Goal: Transaction & Acquisition: Purchase product/service

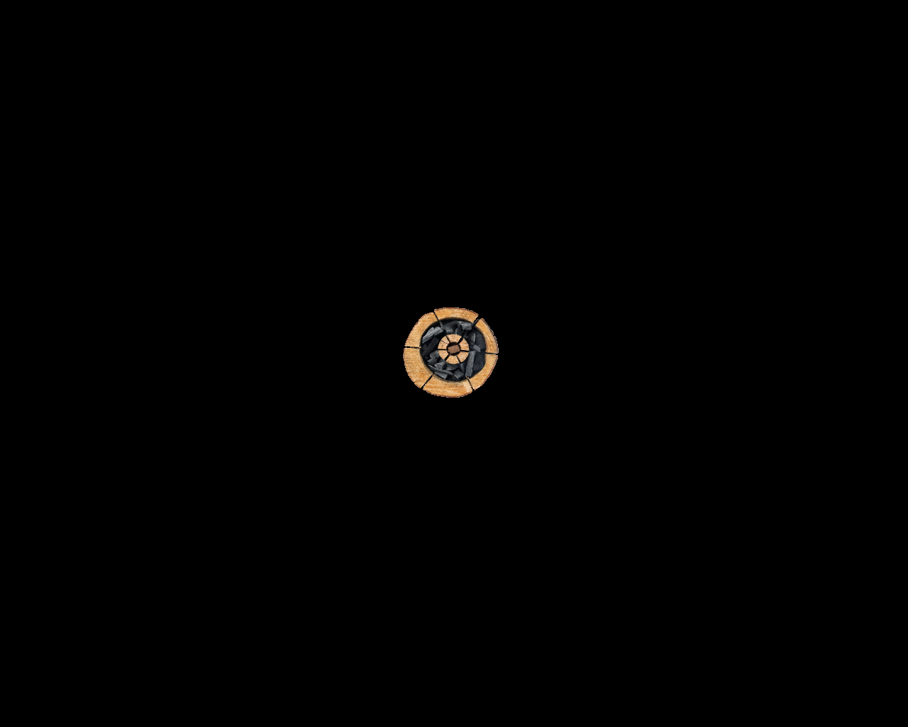
scroll to position [873, 0]
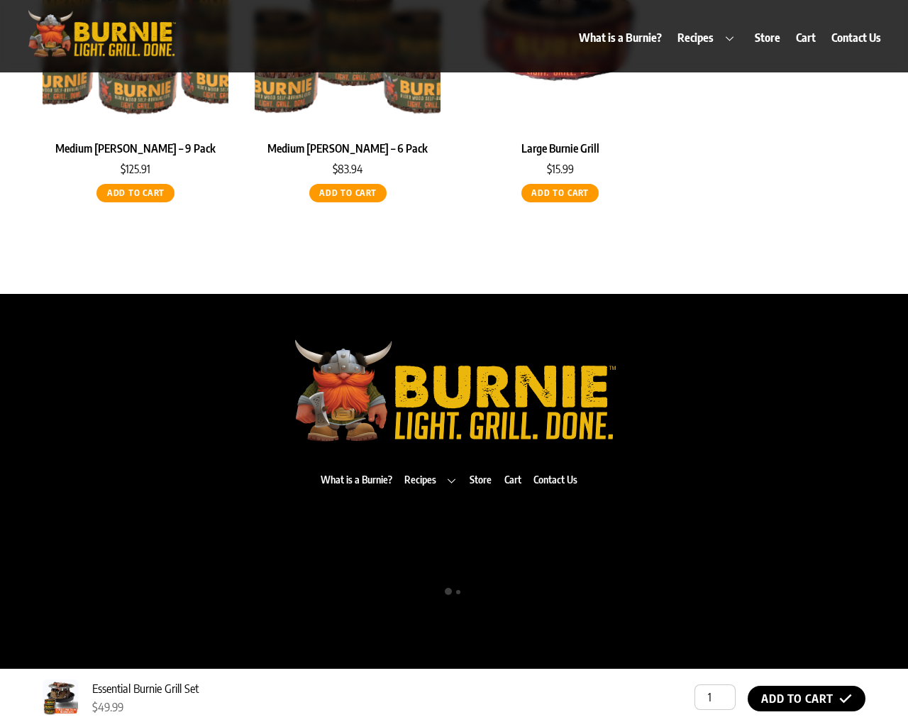
scroll to position [873, 0]
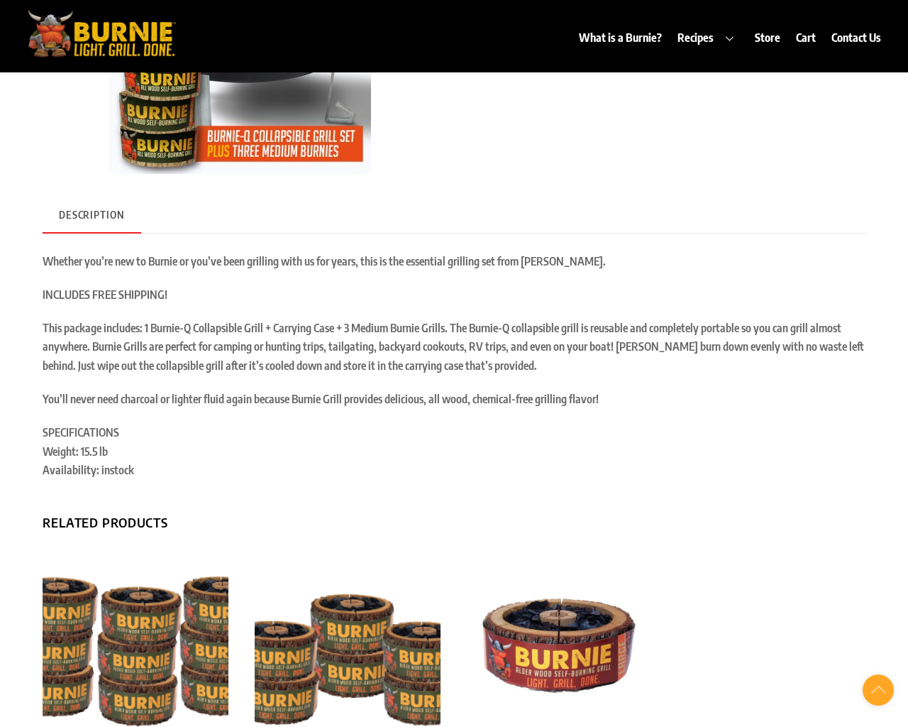
scroll to position [73, 0]
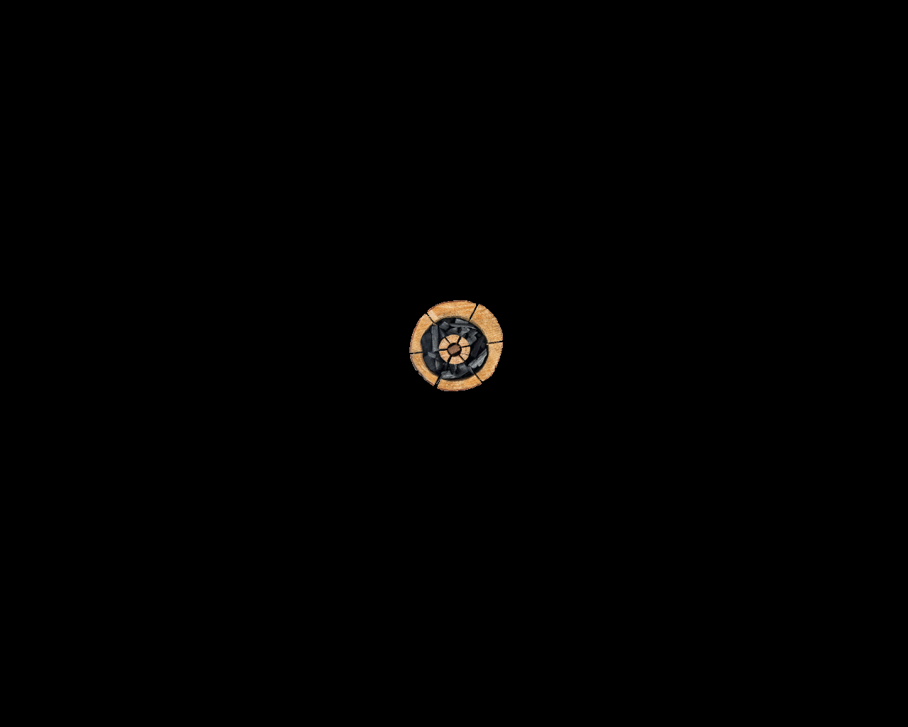
scroll to position [7501, 0]
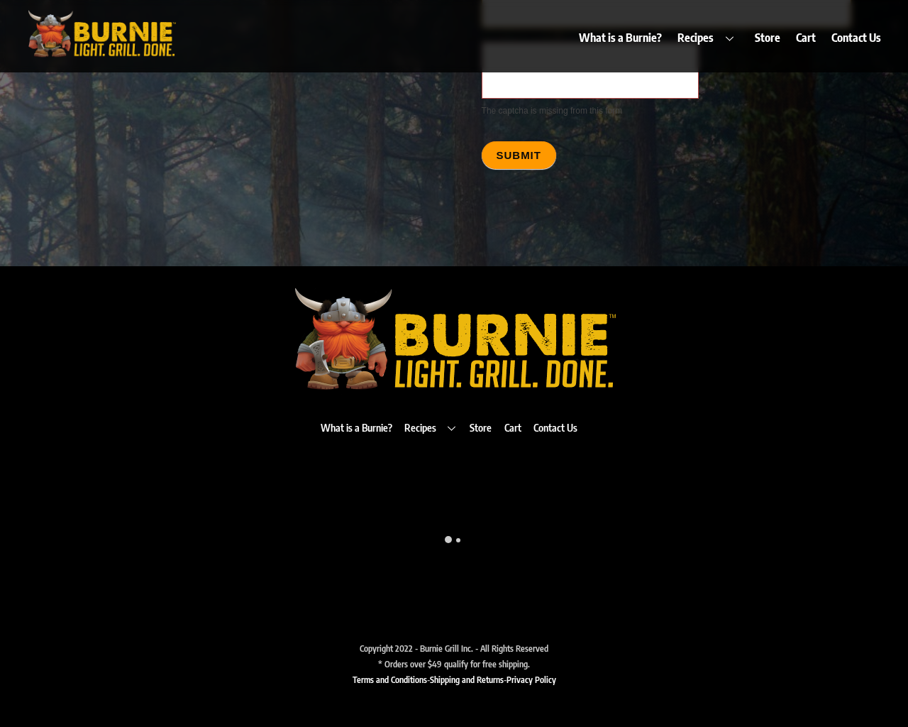
type textarea "20"
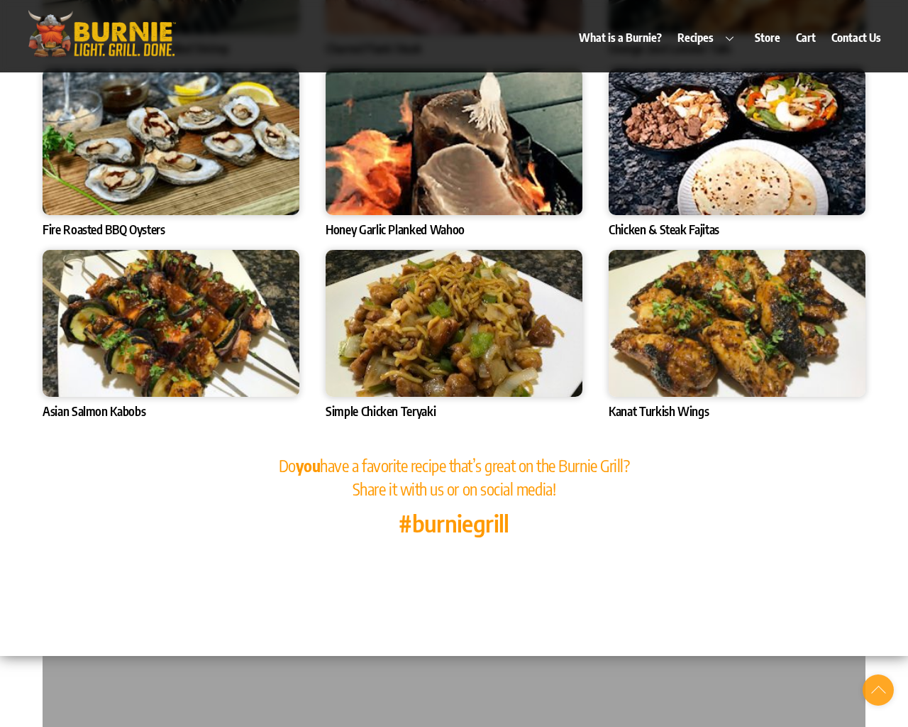
scroll to position [4681, 0]
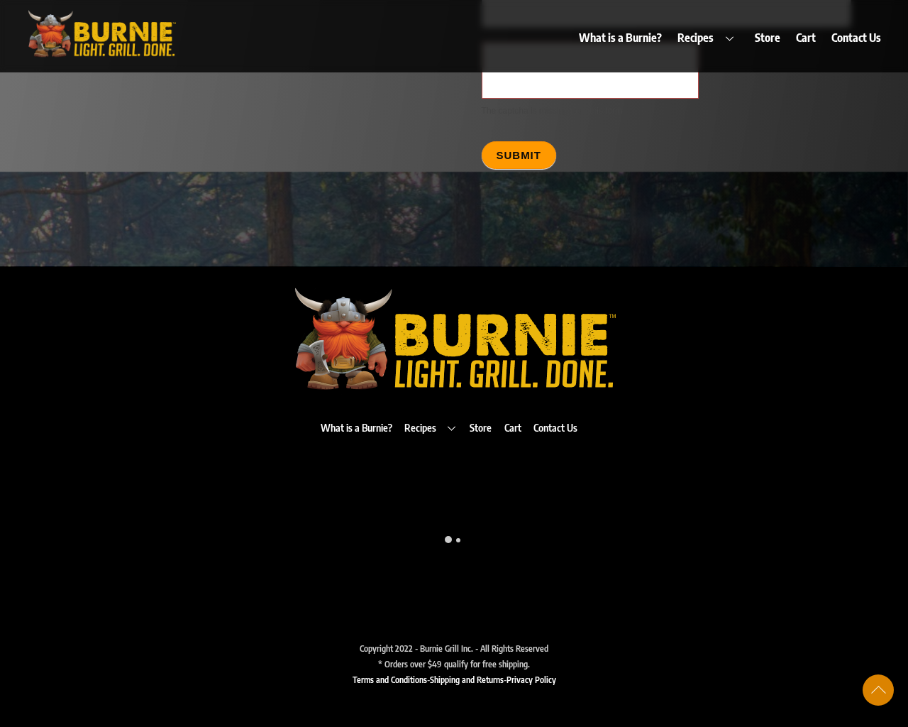
scroll to position [727, 0]
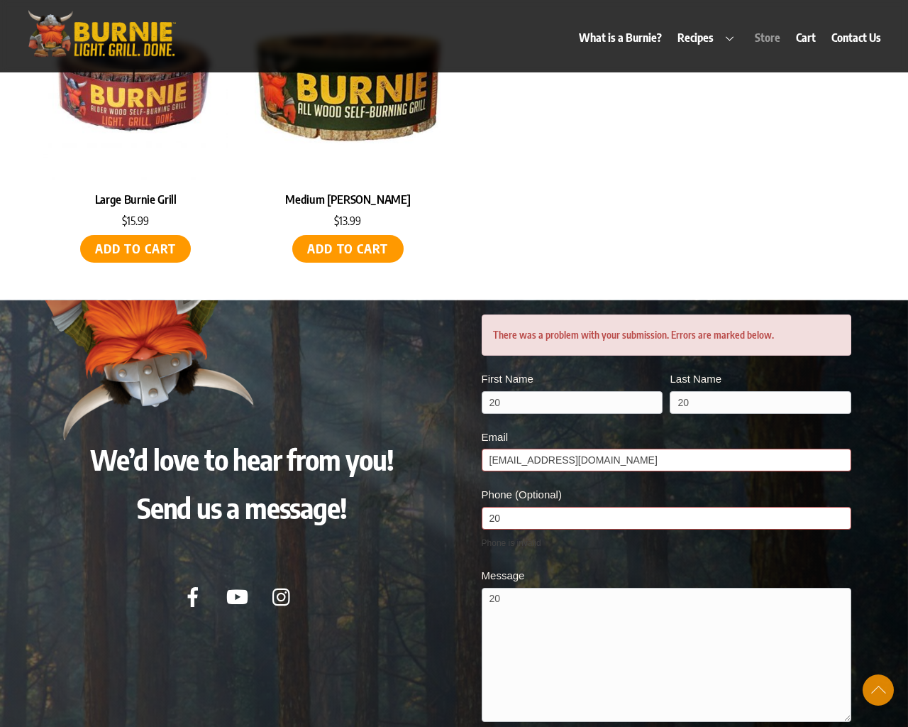
scroll to position [6443, 0]
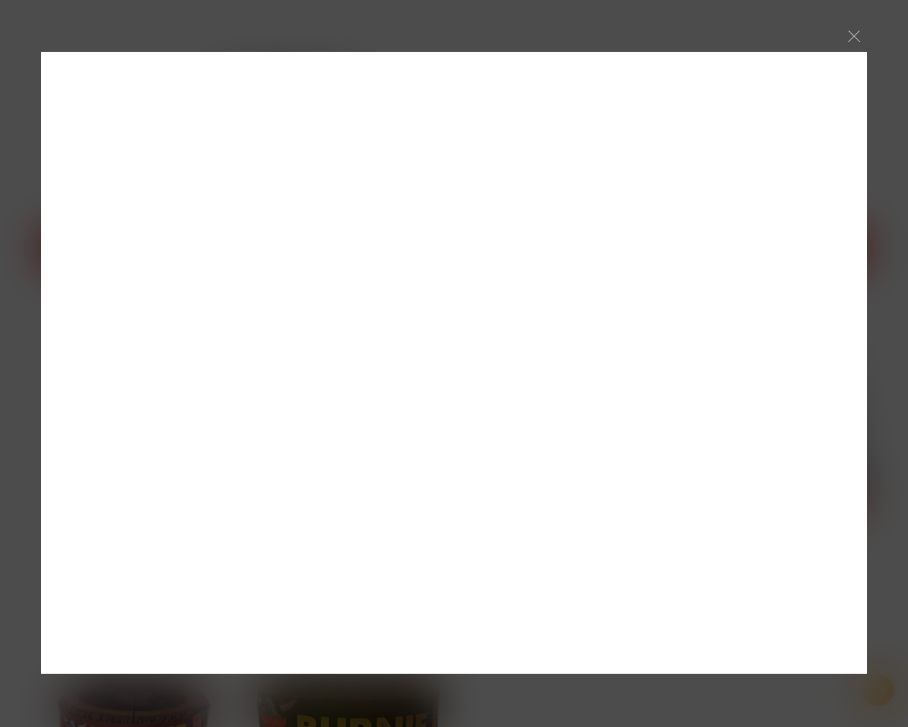
scroll to position [7386, 0]
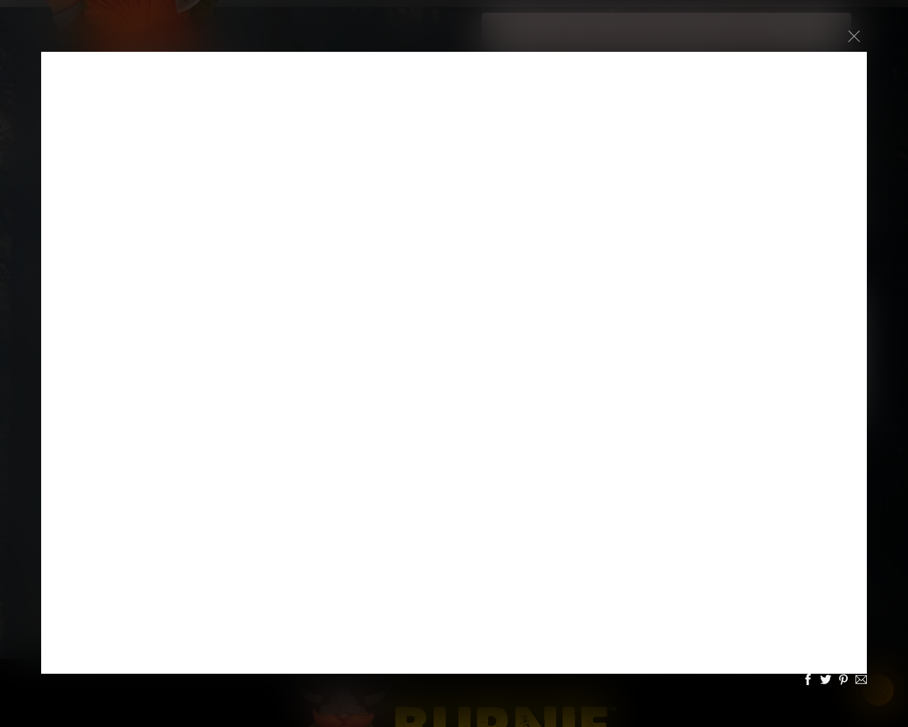
scroll to position [7386, 0]
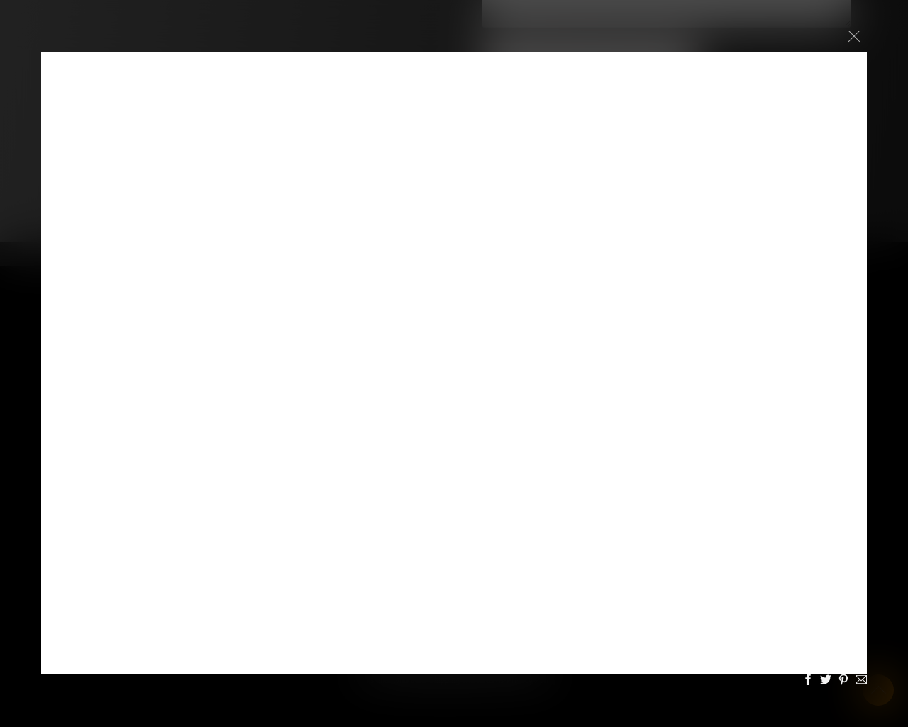
scroll to position [73, 0]
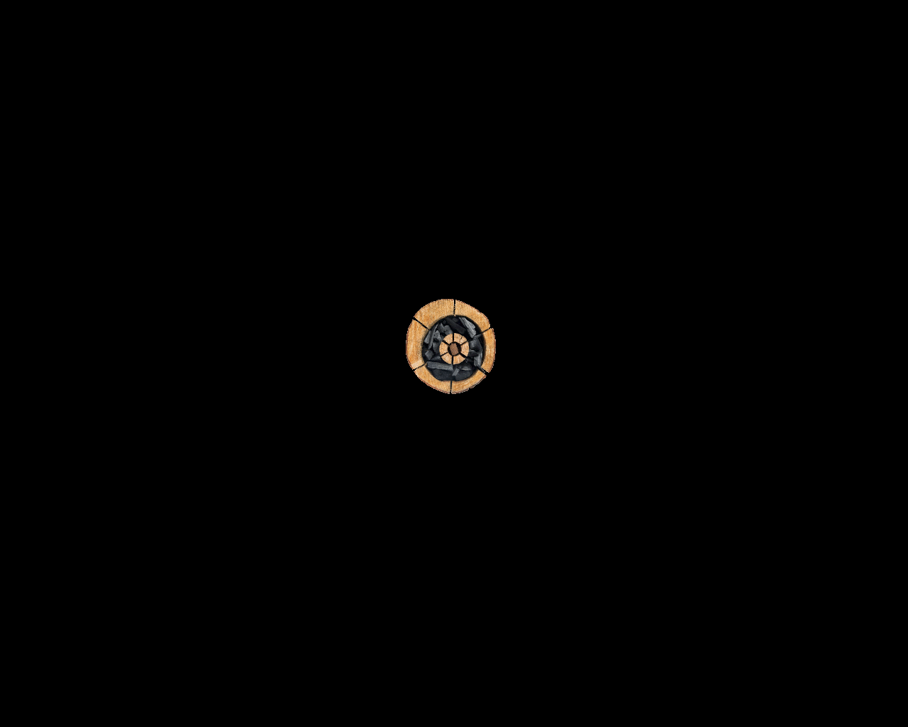
scroll to position [3045, 0]
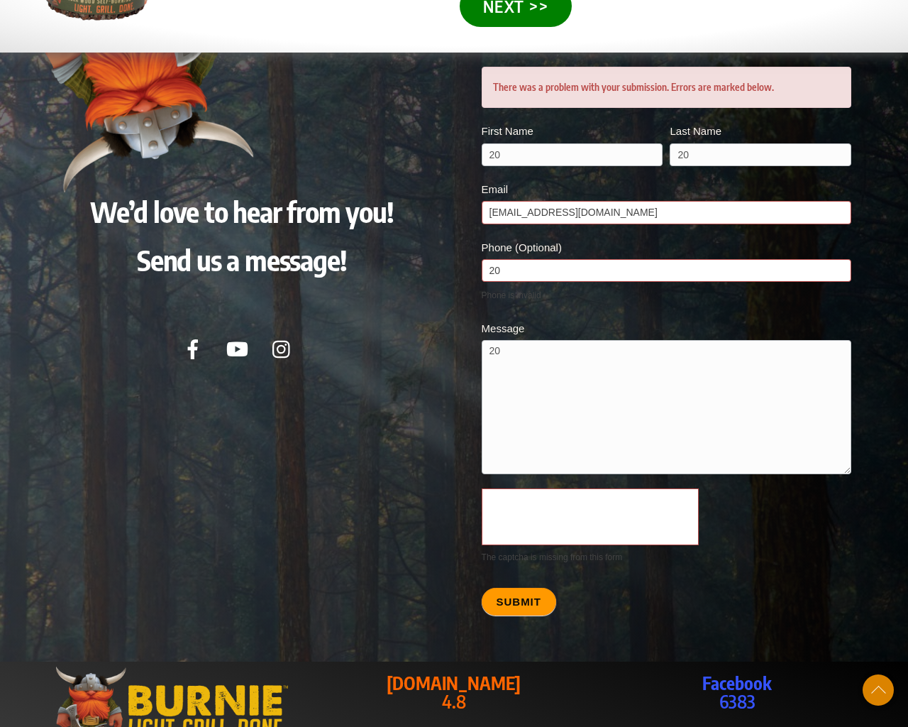
scroll to position [3508, 0]
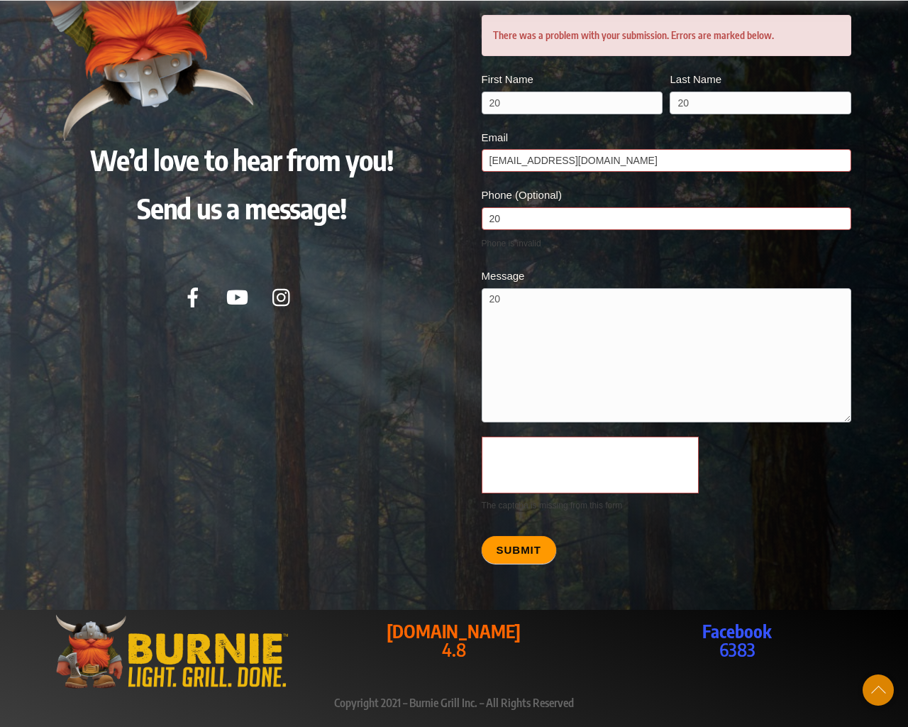
scroll to position [3445, 0]
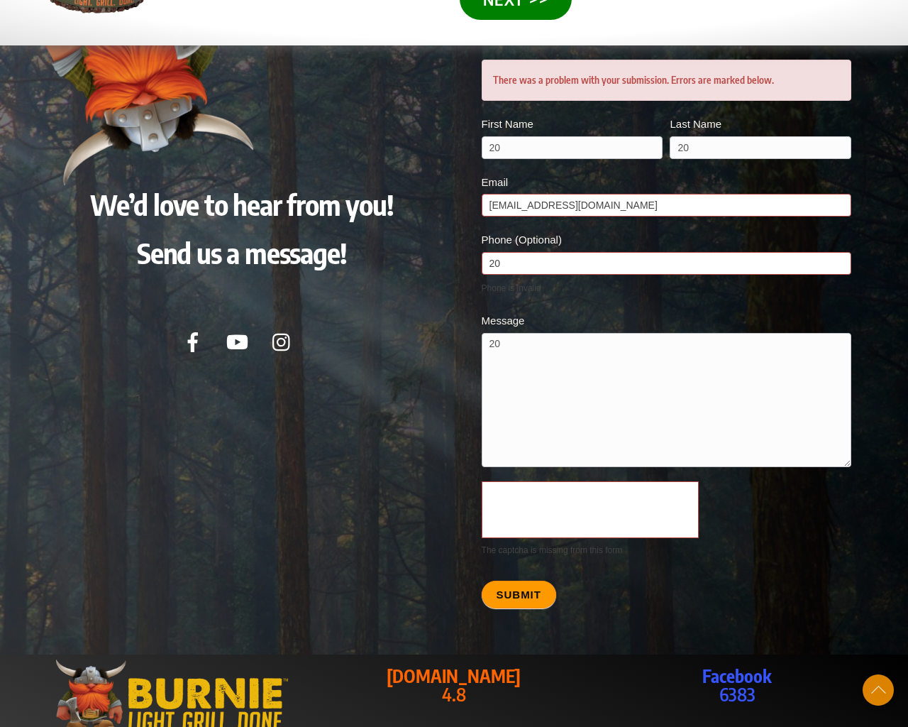
scroll to position [3190, 0]
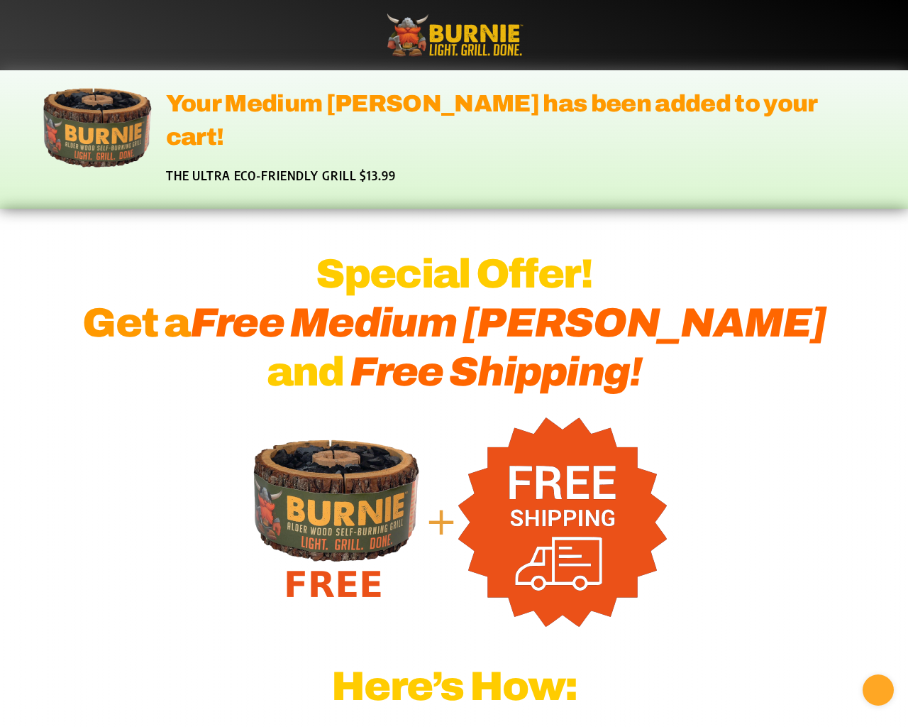
scroll to position [3445, 0]
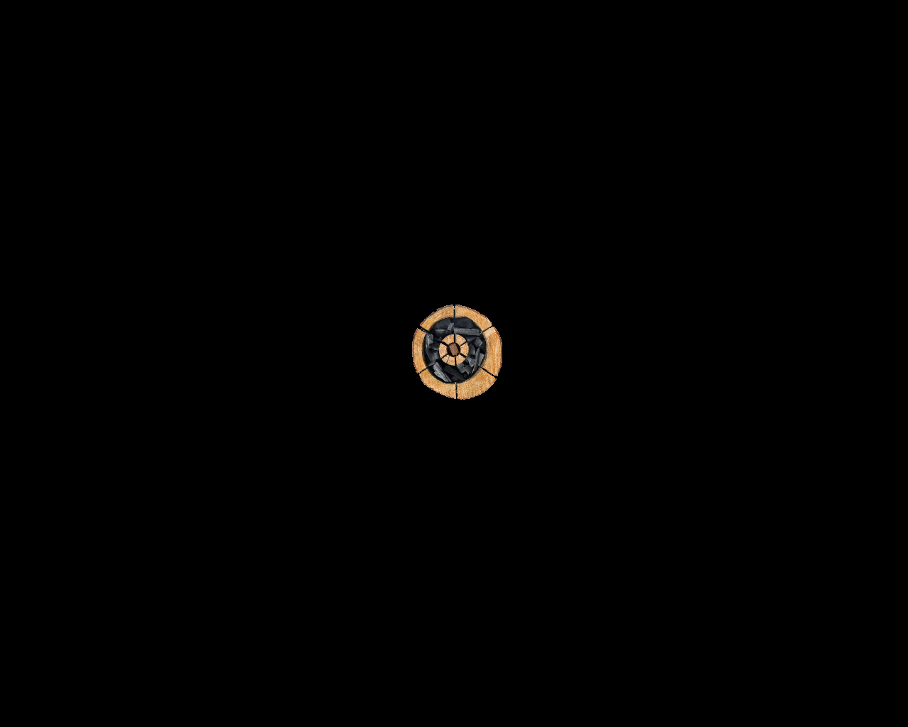
scroll to position [570, 0]
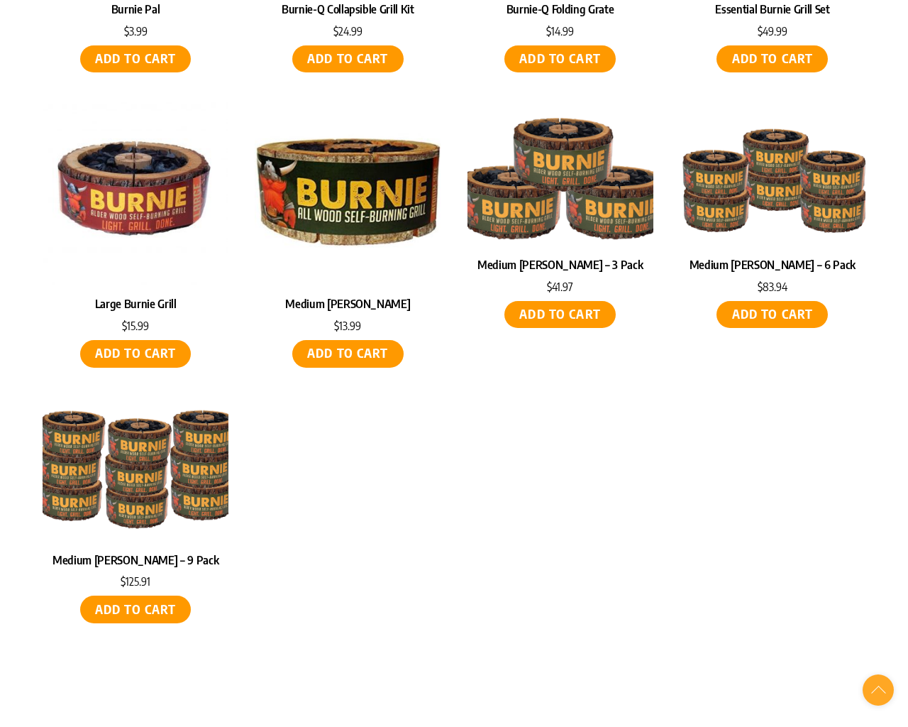
scroll to position [570, 0]
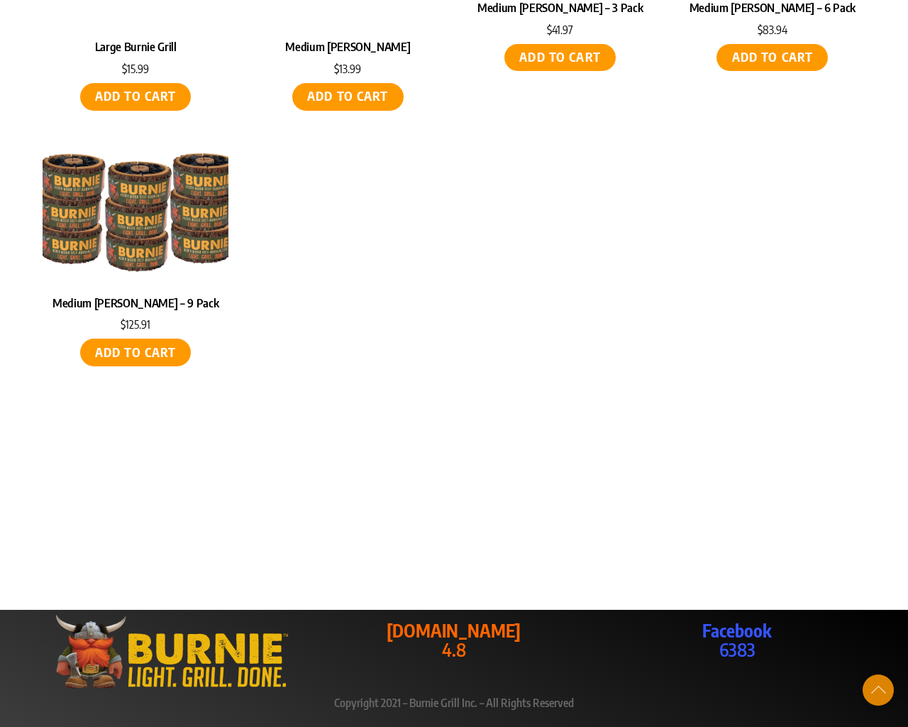
scroll to position [222, 0]
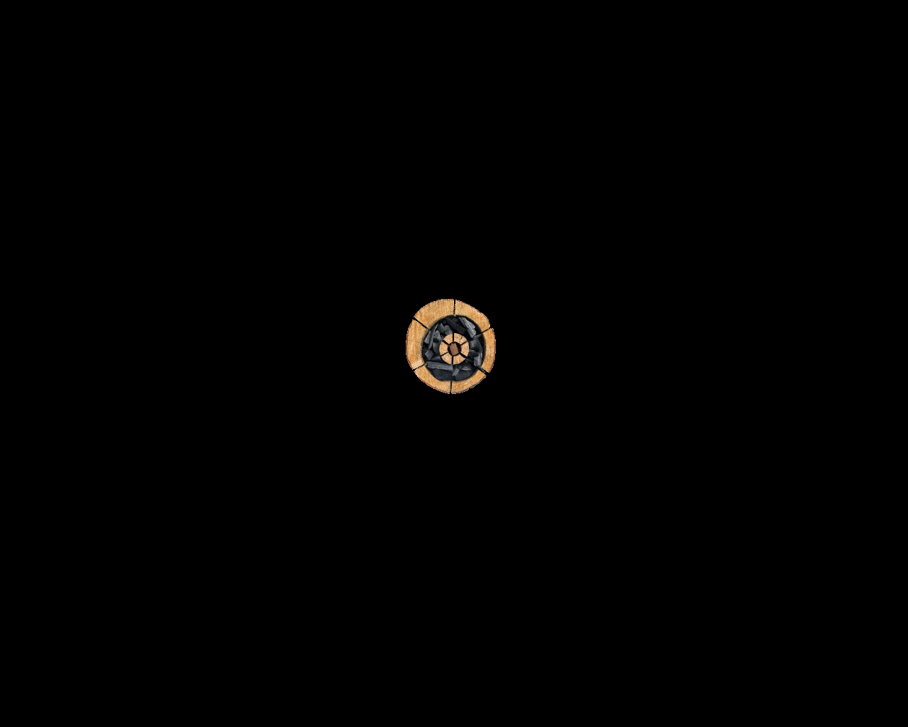
scroll to position [1875, 0]
select select "CA"
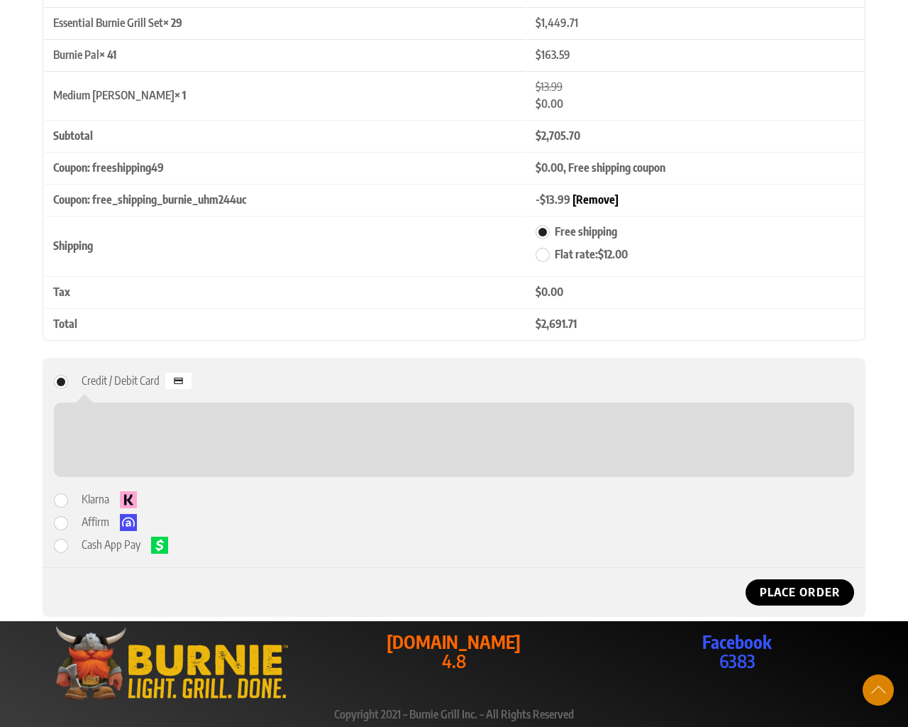
scroll to position [1896, 0]
type input "MBWUpmEH"
type input "Testing"
type input "[STREET_ADDRESS]"
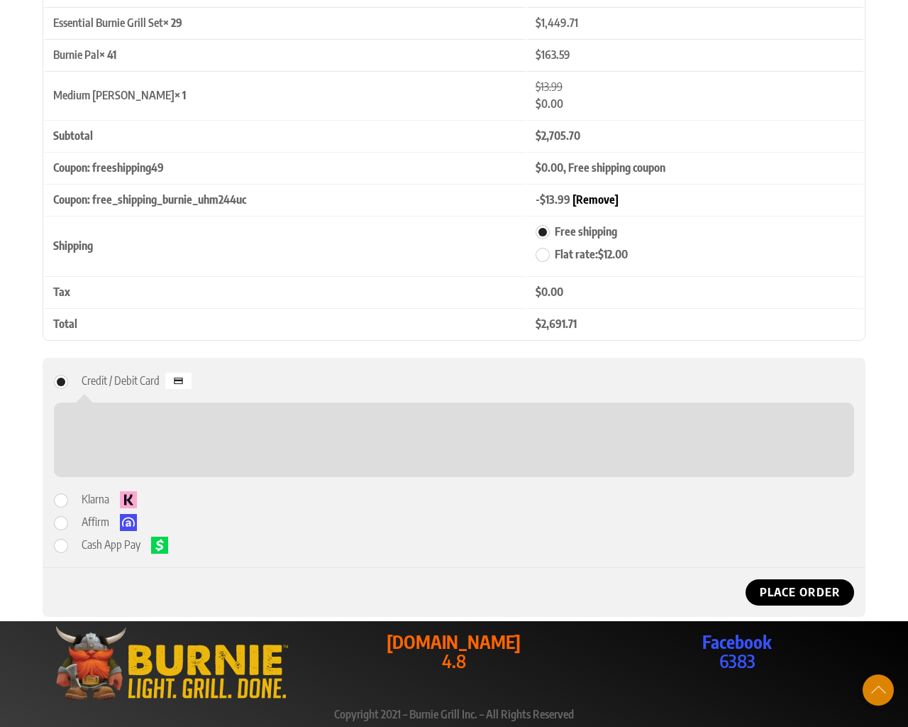
type input "[STREET_ADDRESS]"
type input "[GEOGRAPHIC_DATA]"
type input "94102"
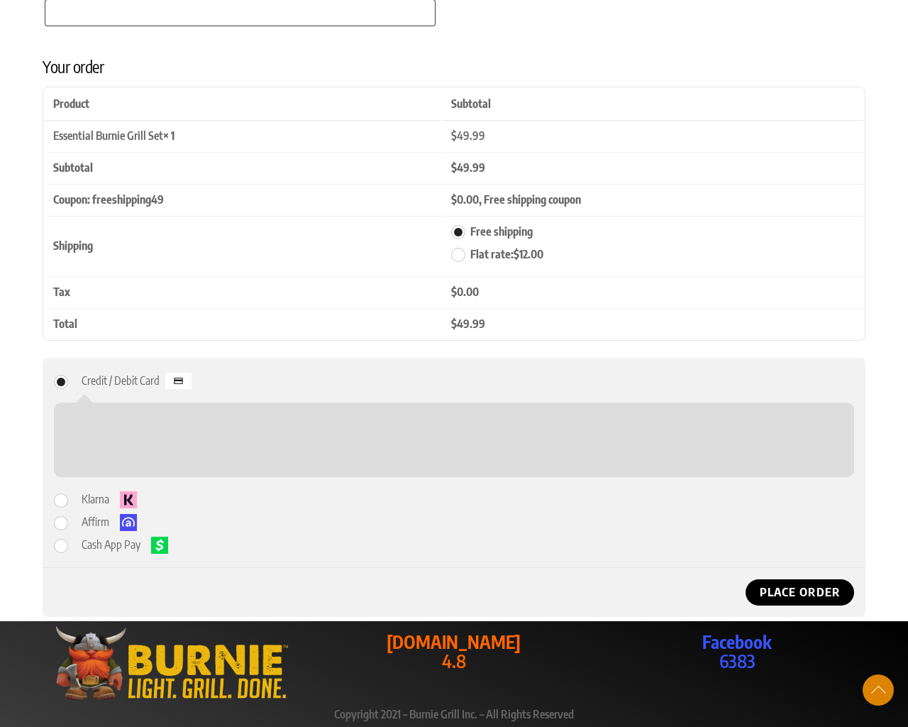
scroll to position [1691, 0]
radio input "true"
type input "[PHONE_NUMBER]"
type input "[EMAIL_ADDRESS][DOMAIN_NAME]"
checkbox input "false"
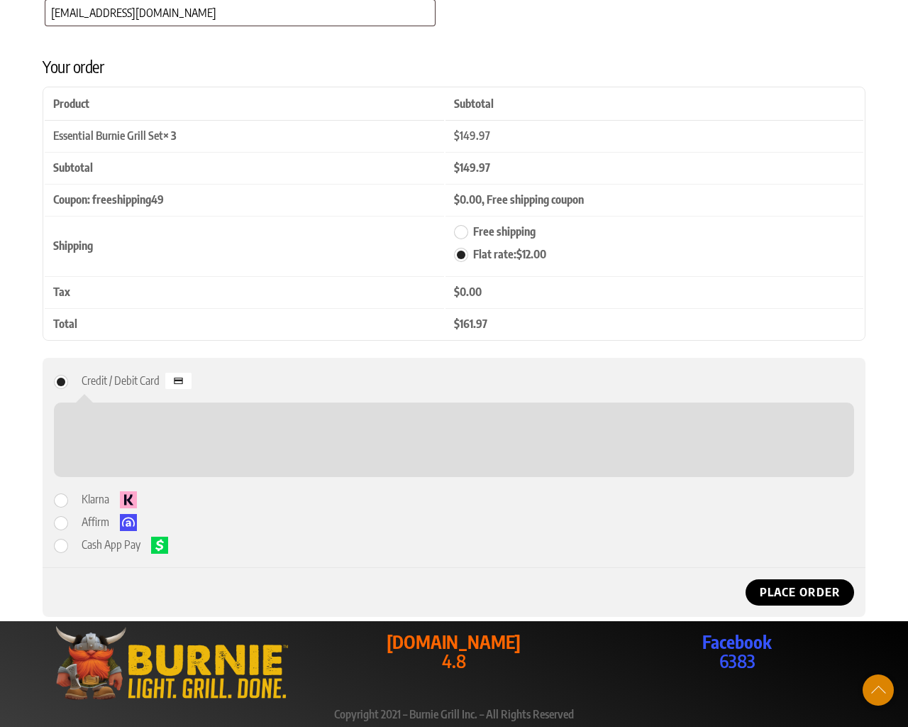
type textarea "1"
radio input "true"
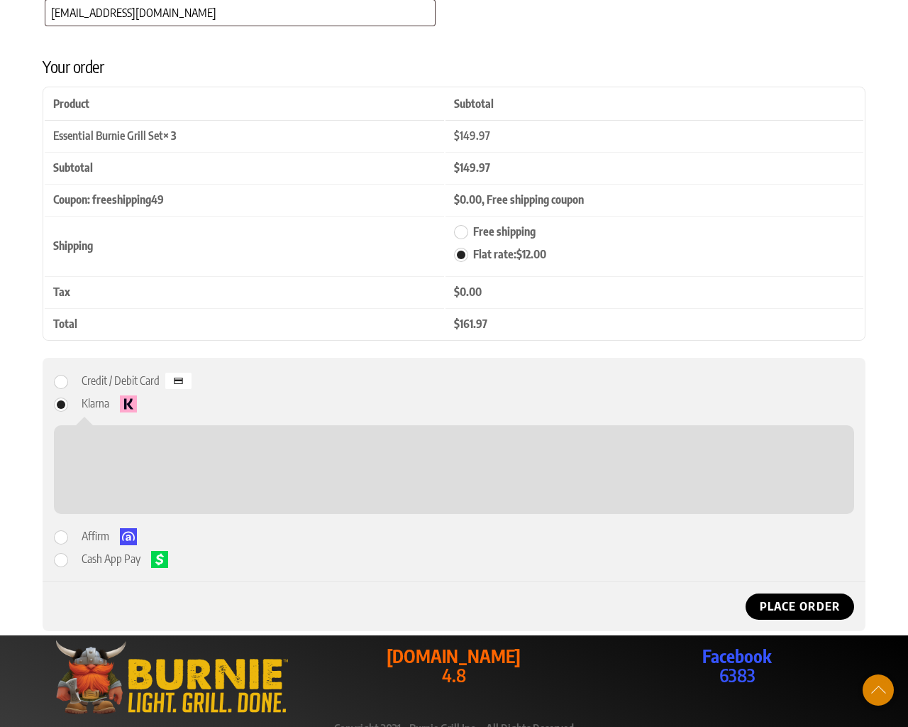
radio input "true"
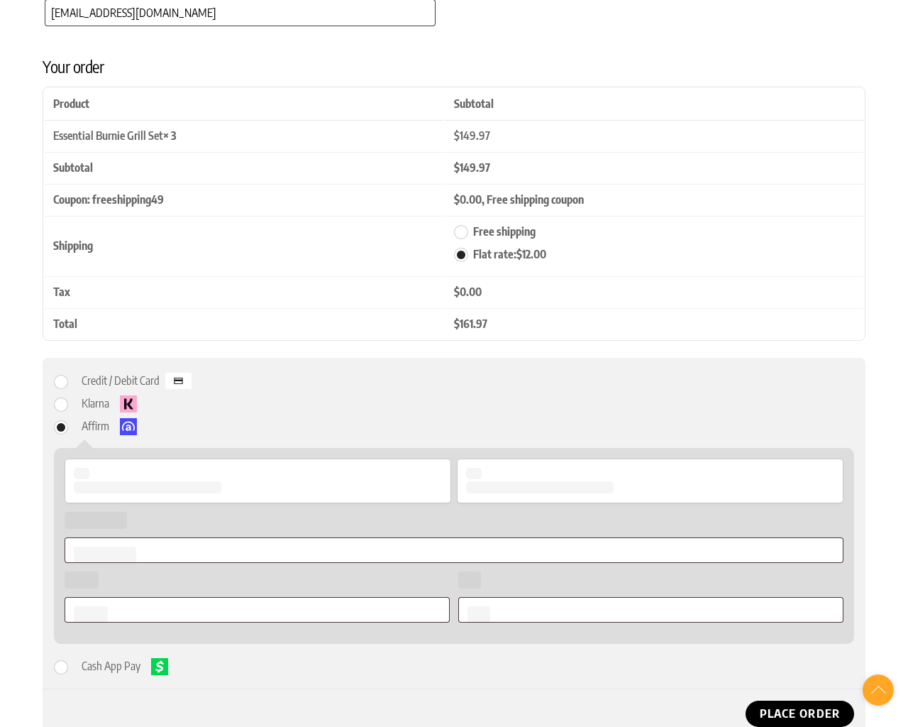
radio input "true"
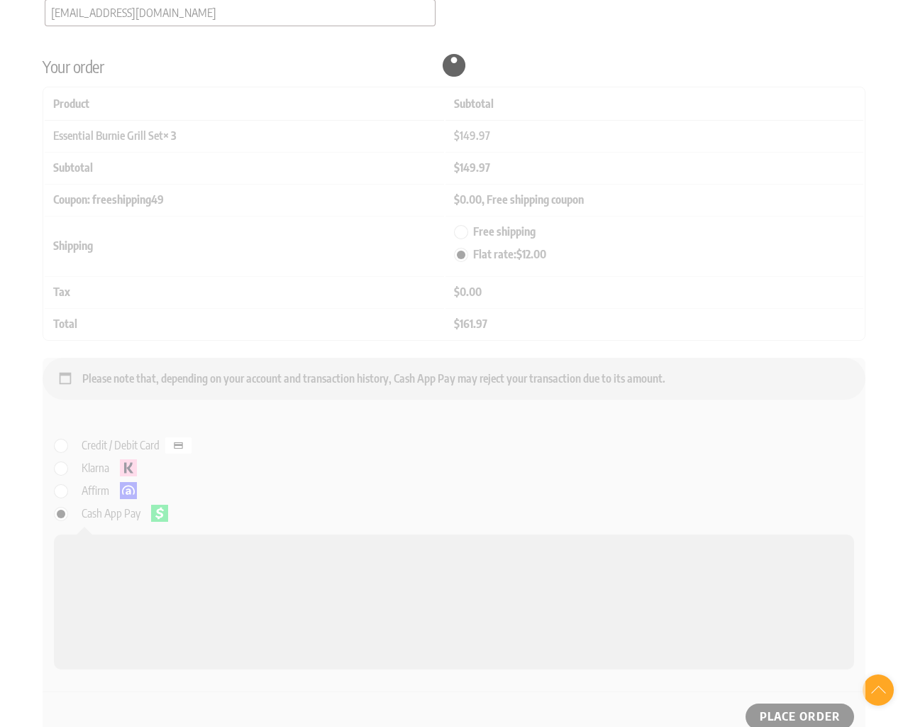
select select "Checkout"
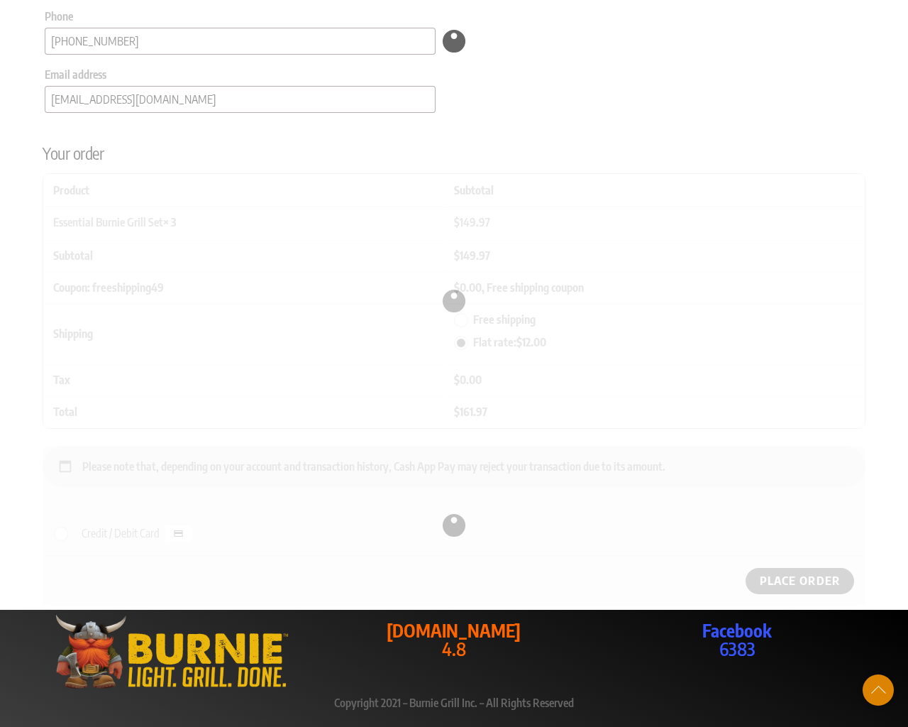
select select "Checkout"
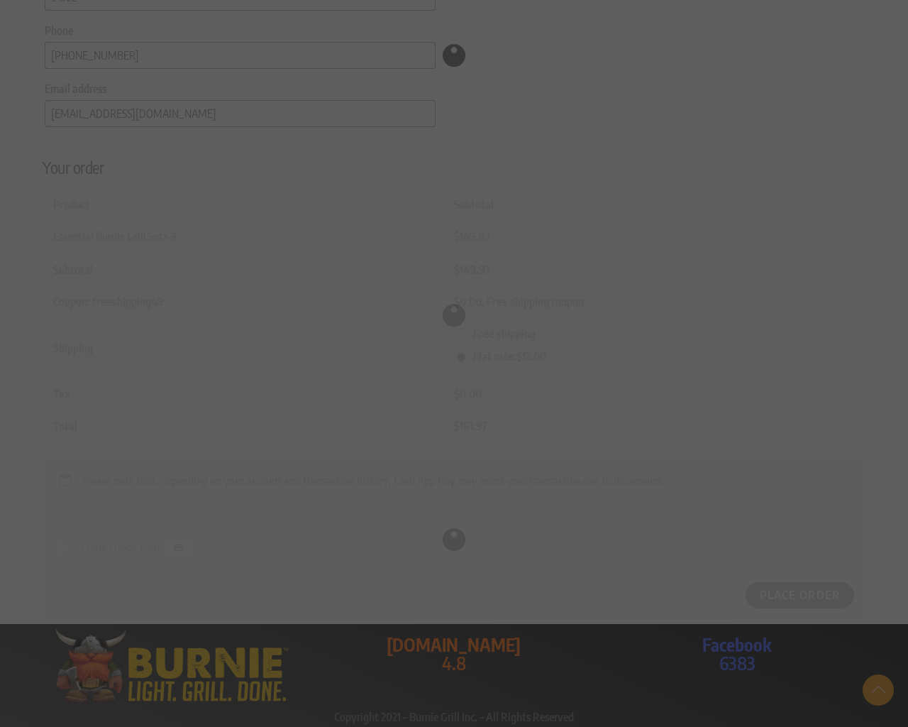
type input "NY"
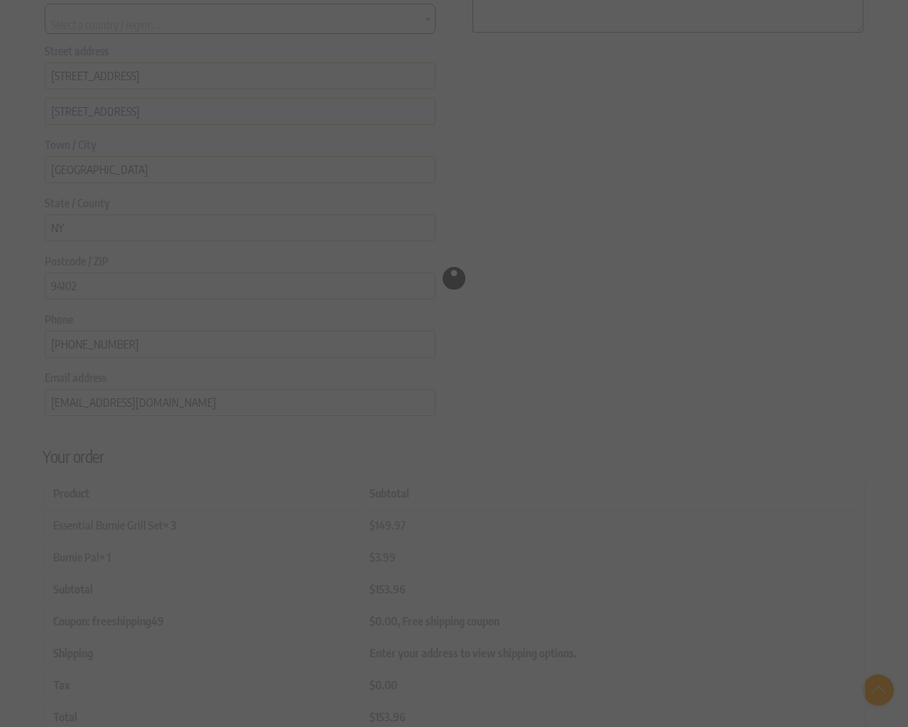
scroll to position [171, 0]
select select "AD"
select select "AR"
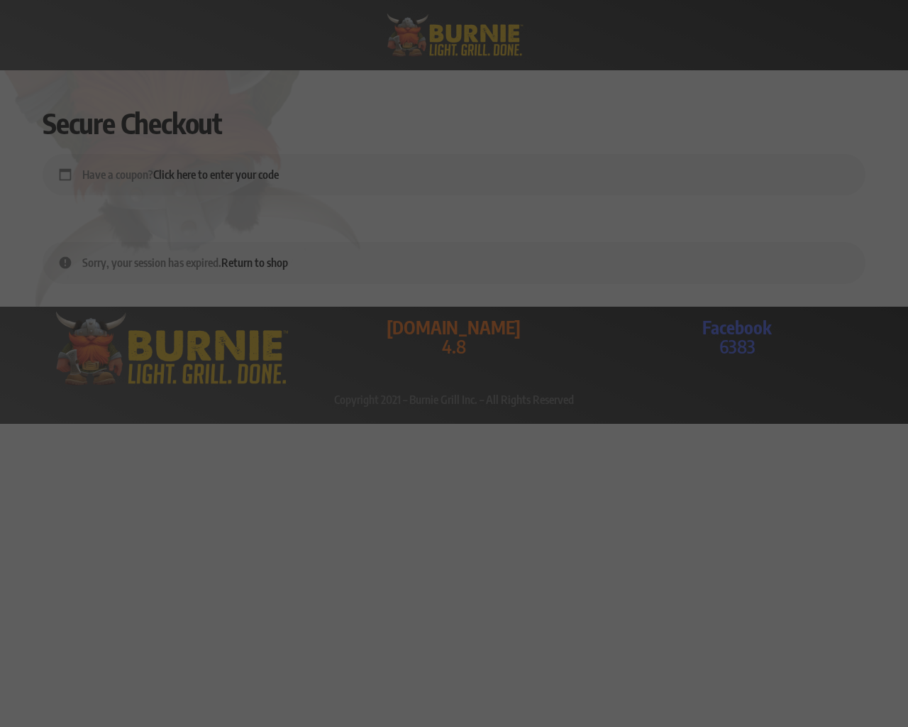
scroll to position [0, 0]
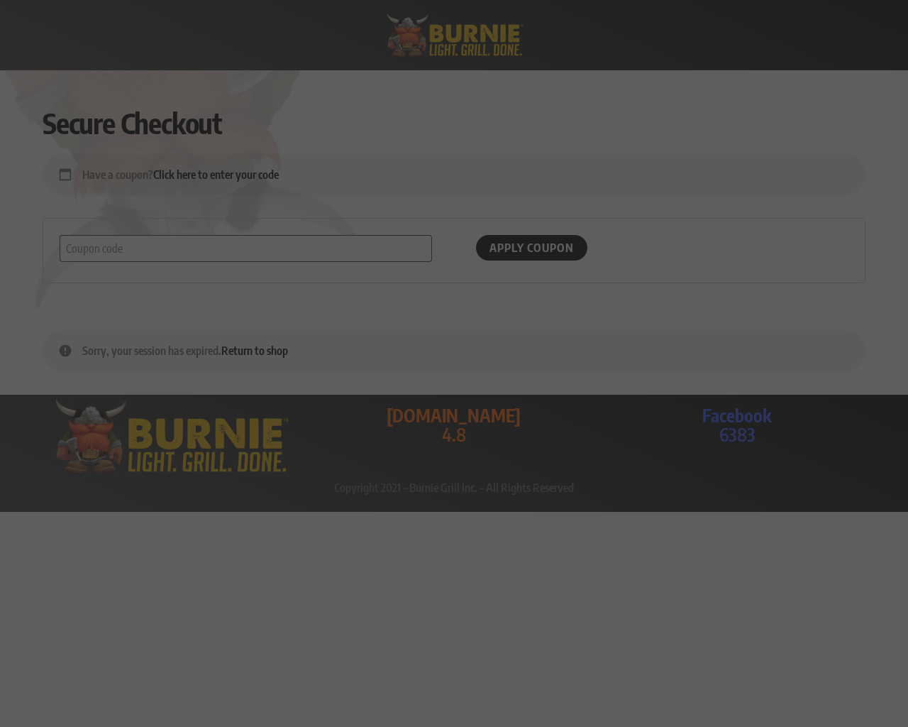
type input "94102"
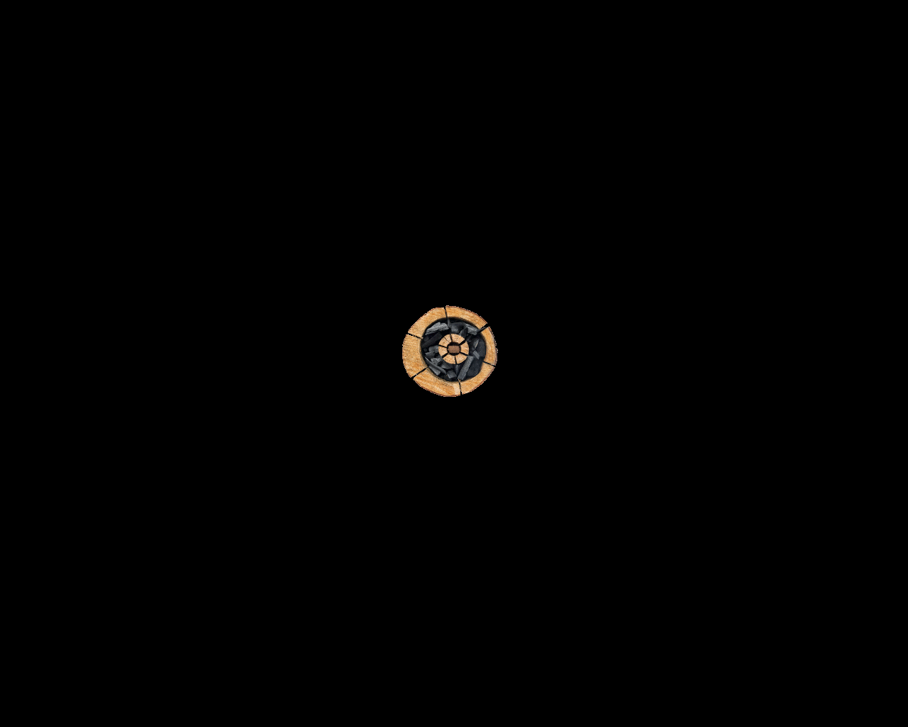
scroll to position [1096, 0]
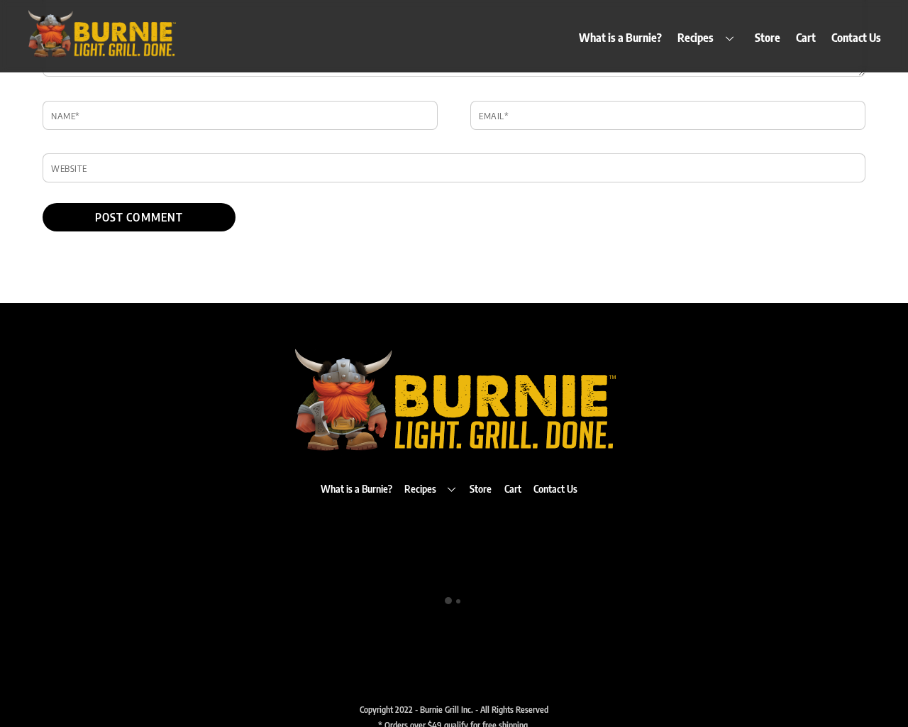
type textarea "1"
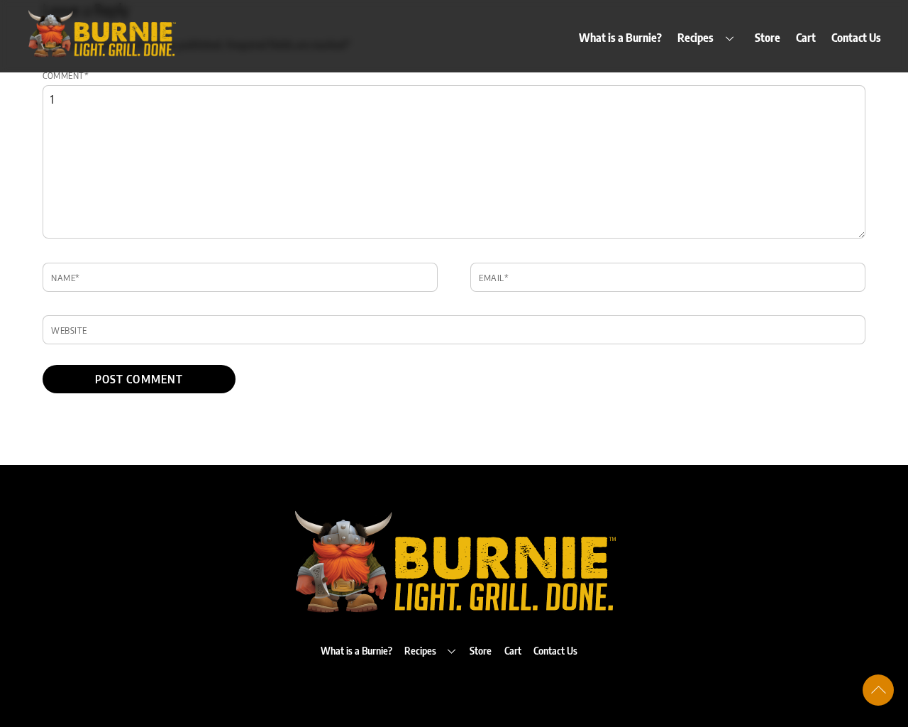
scroll to position [1097, 0]
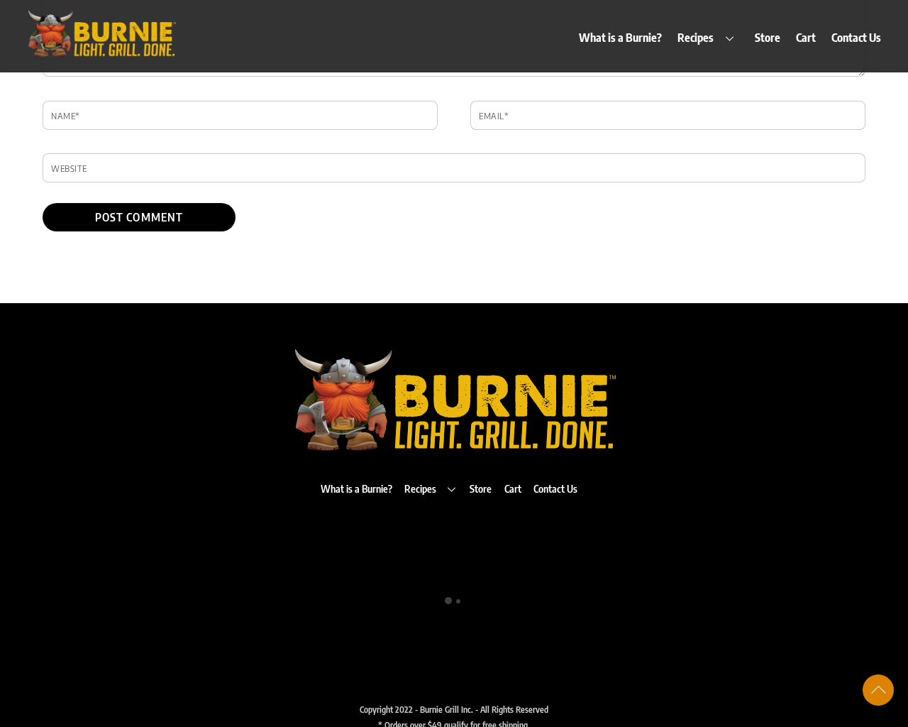
type input "MBWUpmEH"
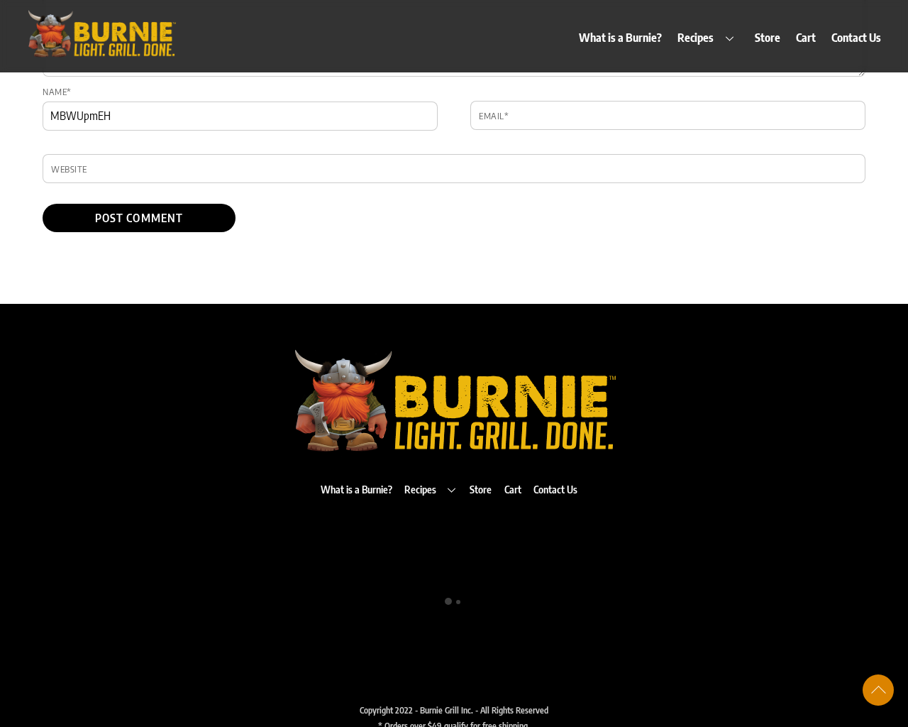
type input "[EMAIL_ADDRESS][DOMAIN_NAME]"
type input "http://www.example.com"
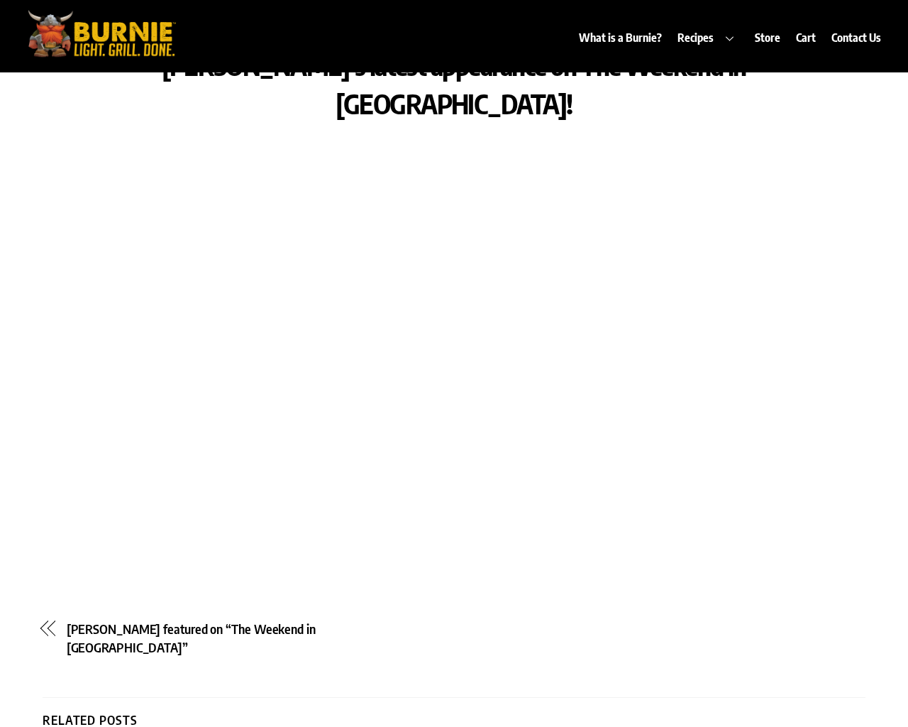
scroll to position [0, 0]
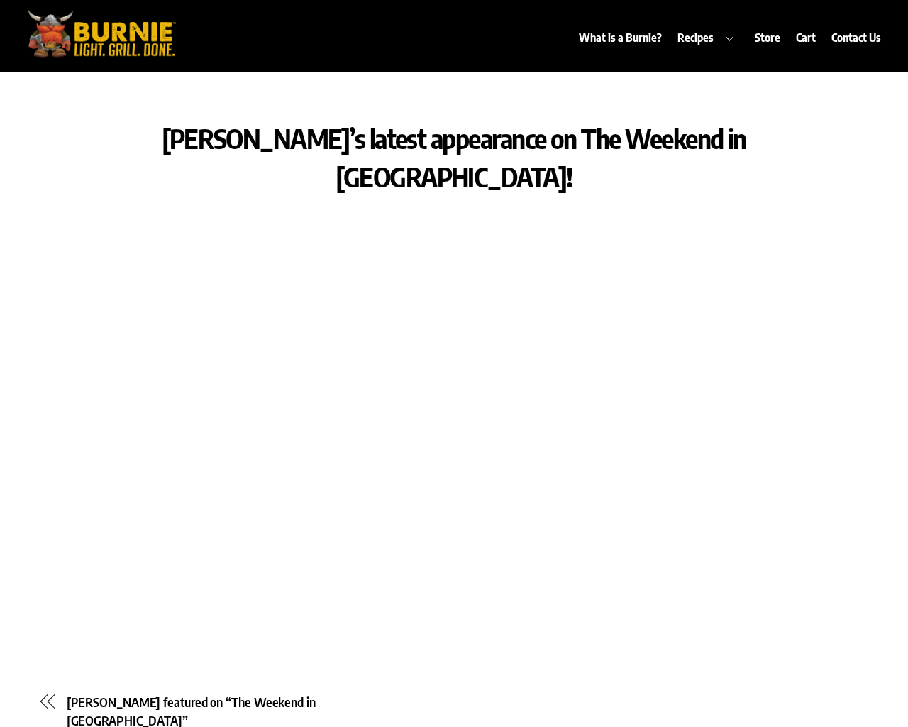
scroll to position [469, 0]
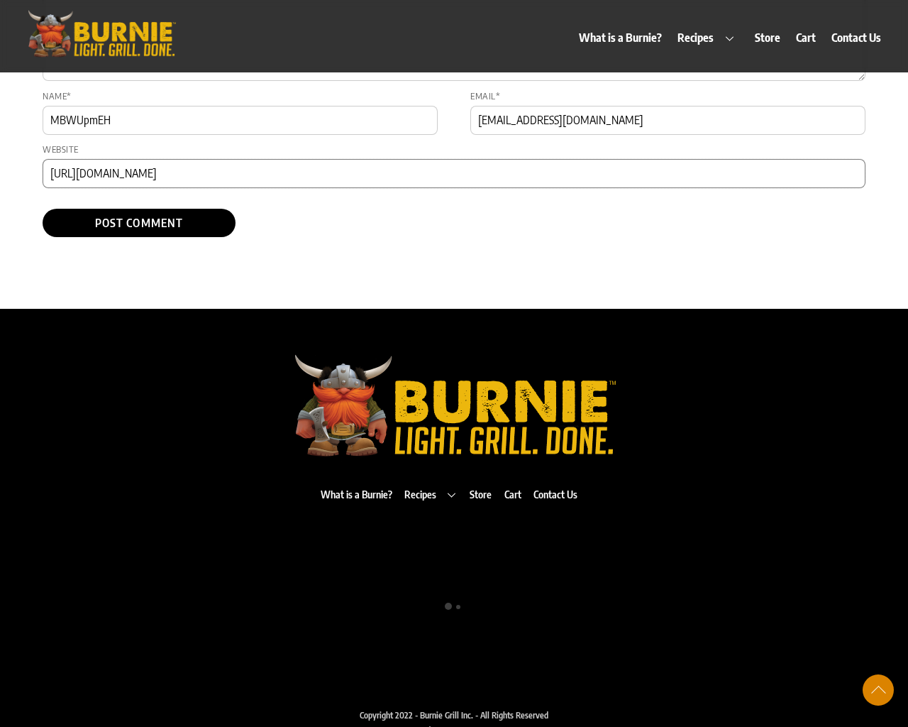
scroll to position [144, 0]
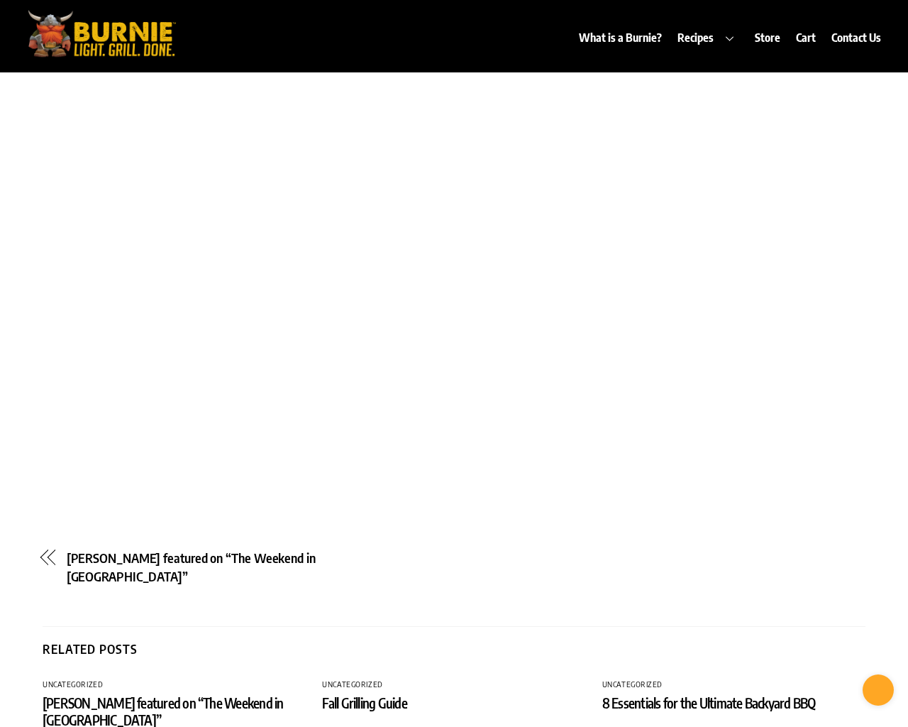
scroll to position [73, 0]
